Goal: Obtain resource: Download file/media

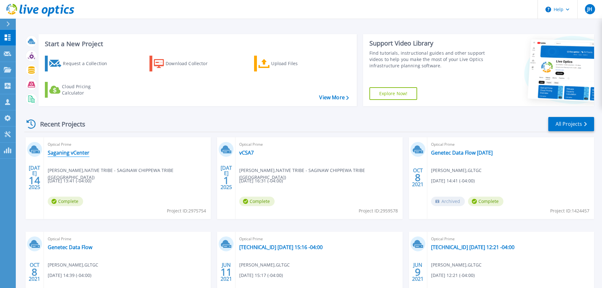
click at [75, 155] on link "Saganing vCenter" at bounding box center [69, 153] width 42 height 6
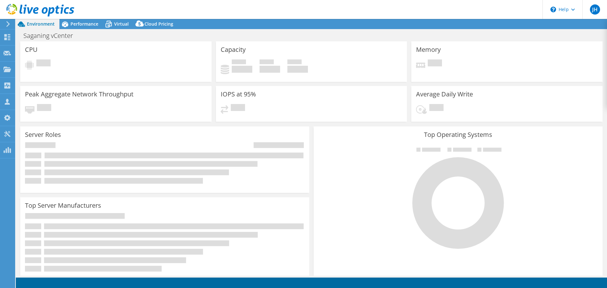
select select "USD"
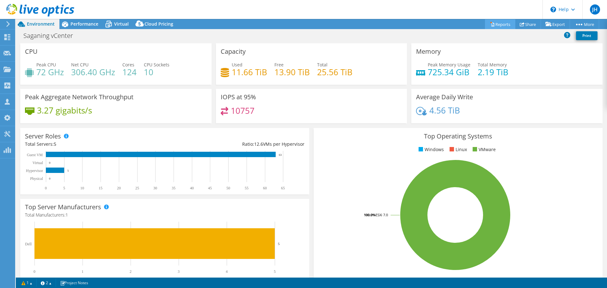
click at [502, 24] on link "Reports" at bounding box center [500, 24] width 30 height 10
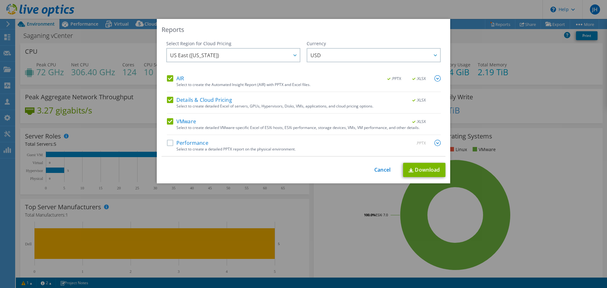
click at [169, 99] on label "Details & Cloud Pricing" at bounding box center [199, 100] width 65 height 6
click at [0, 0] on input "Details & Cloud Pricing" at bounding box center [0, 0] width 0 height 0
click at [168, 79] on label "AIR" at bounding box center [175, 78] width 17 height 6
click at [0, 0] on input "AIR" at bounding box center [0, 0] width 0 height 0
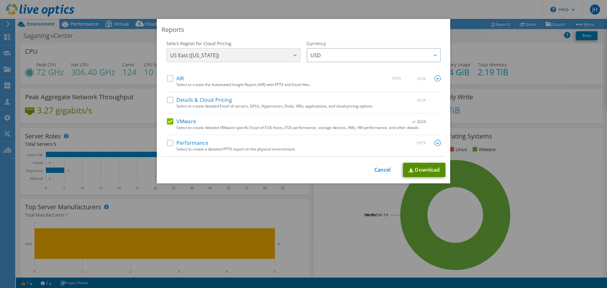
click at [426, 168] on link "Download" at bounding box center [424, 170] width 42 height 14
